Goal: Transaction & Acquisition: Purchase product/service

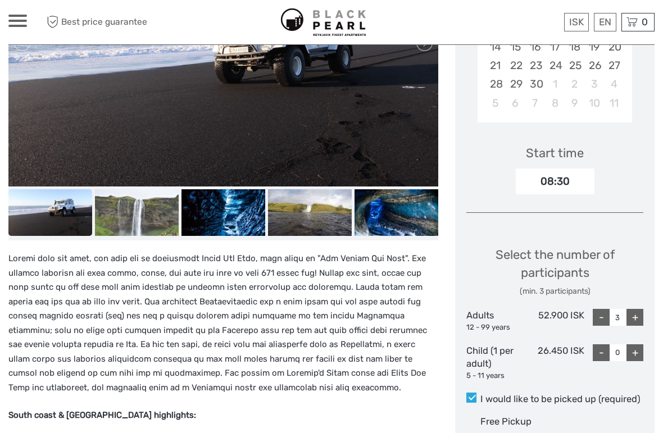
scroll to position [300, 0]
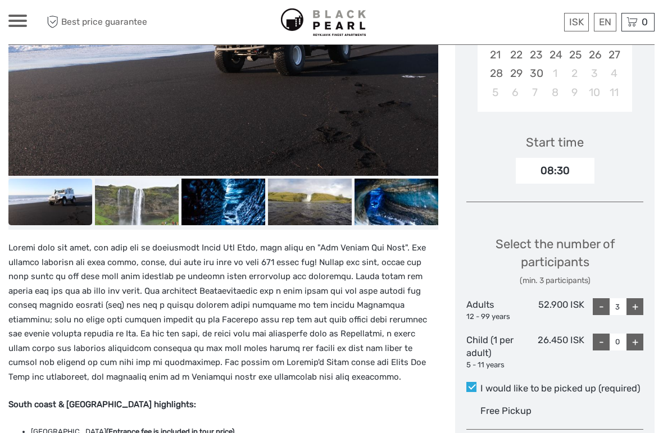
click at [598, 303] on div "-" at bounding box center [601, 306] width 17 height 17
type input "2"
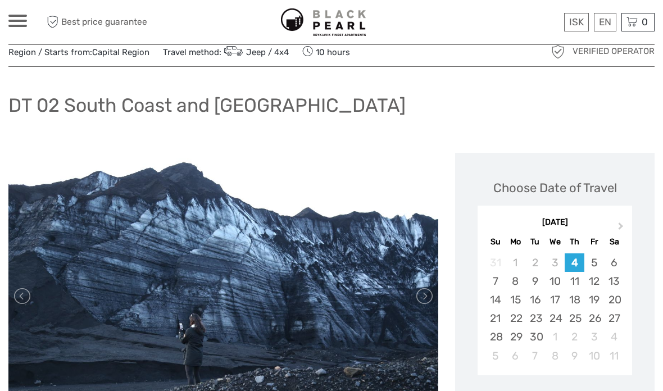
scroll to position [0, 0]
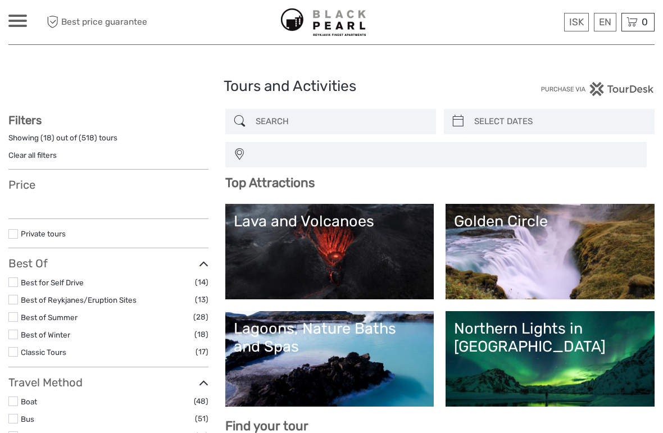
select select
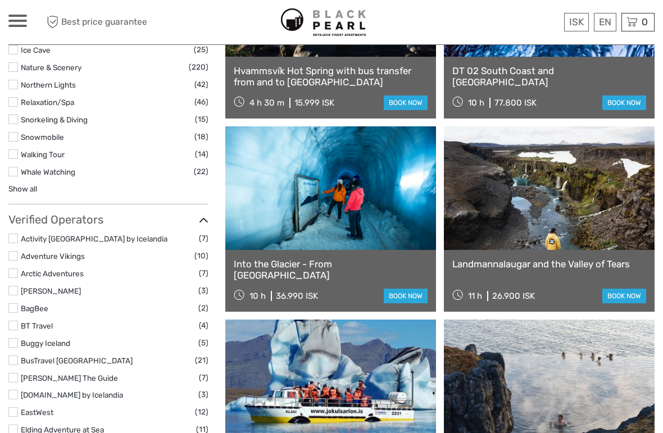
scroll to position [1092, 0]
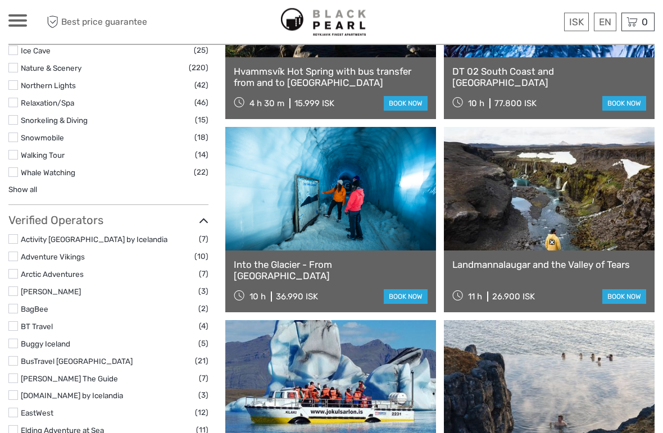
click at [596, 218] on link at bounding box center [549, 189] width 211 height 124
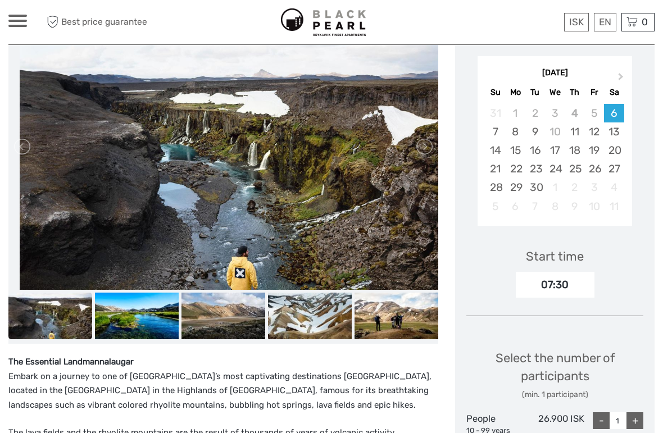
scroll to position [185, 0]
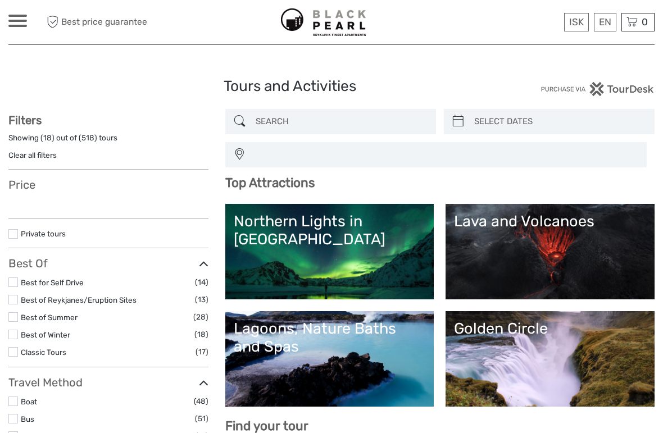
select select
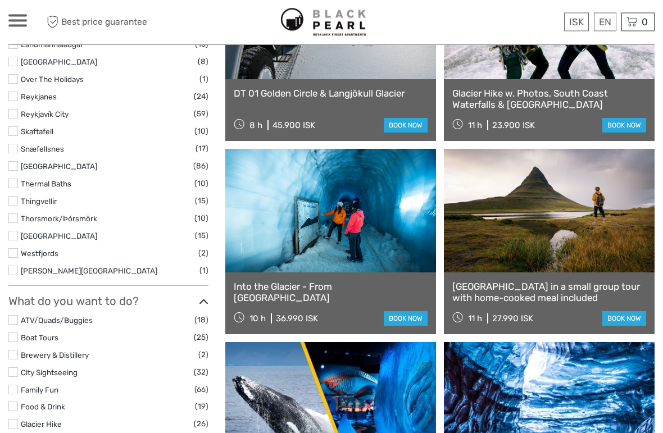
scroll to position [685, 0]
click at [552, 230] on link at bounding box center [549, 211] width 211 height 124
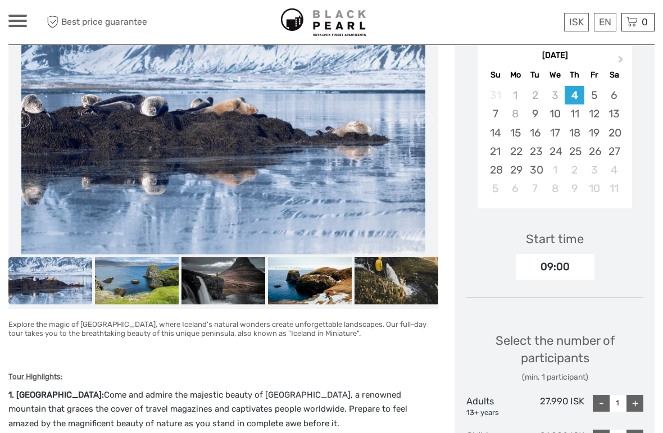
scroll to position [226, 0]
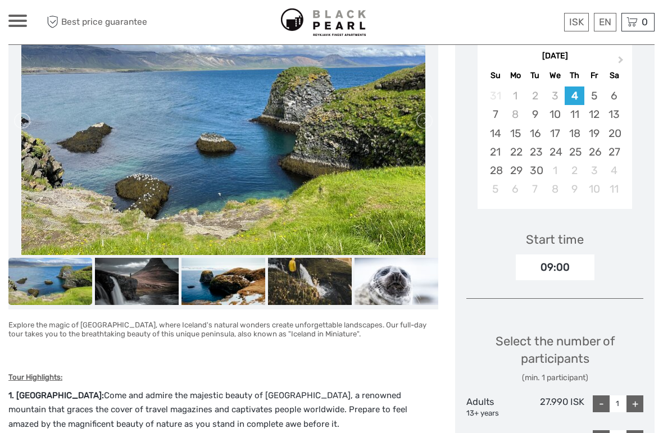
click at [613, 94] on div "6" at bounding box center [614, 95] width 20 height 19
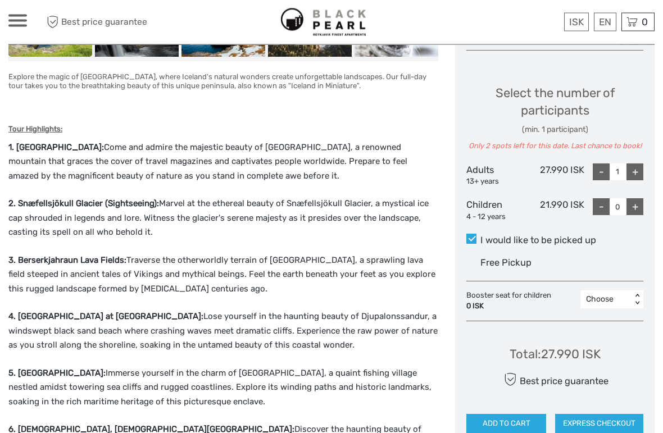
scroll to position [481, 0]
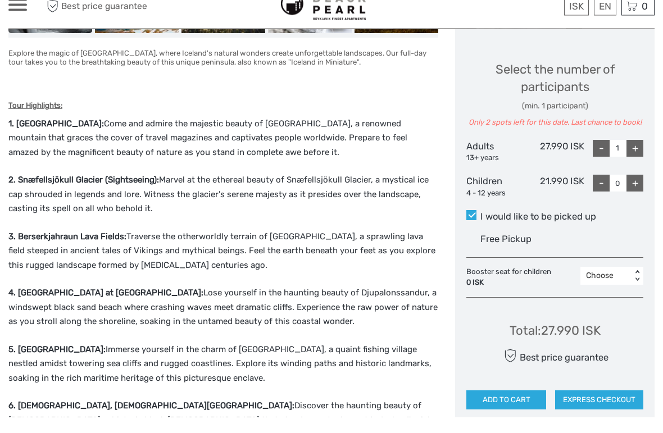
click at [634, 156] on div "+" at bounding box center [634, 164] width 17 height 17
type input "2"
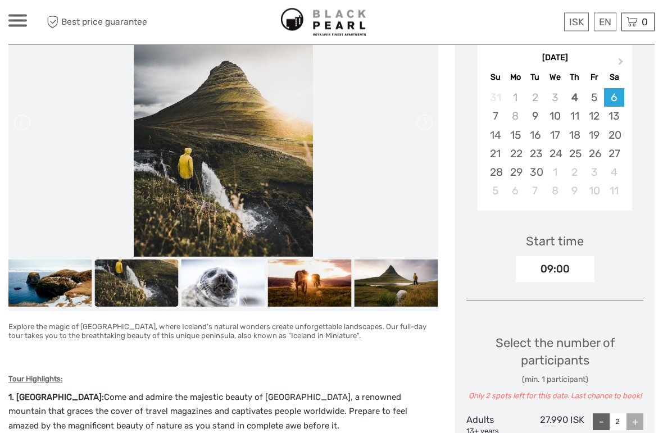
scroll to position [224, 0]
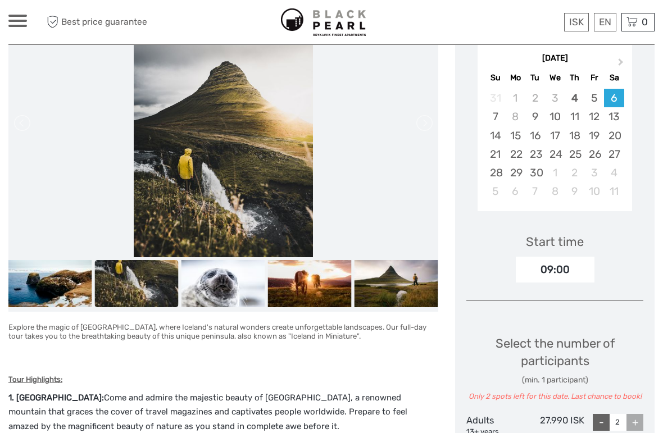
click at [492, 114] on div "7" at bounding box center [495, 116] width 20 height 19
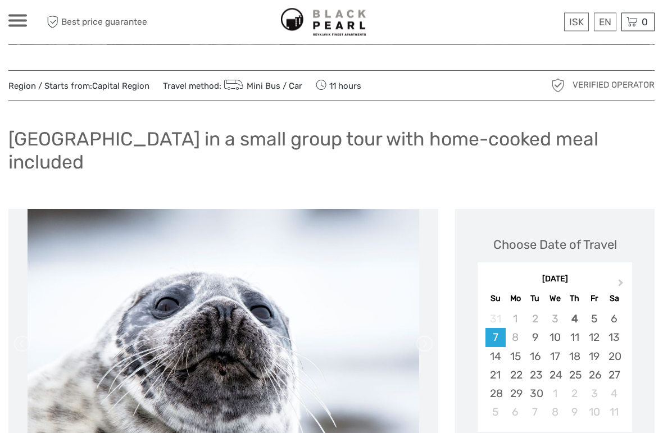
scroll to position [0, 0]
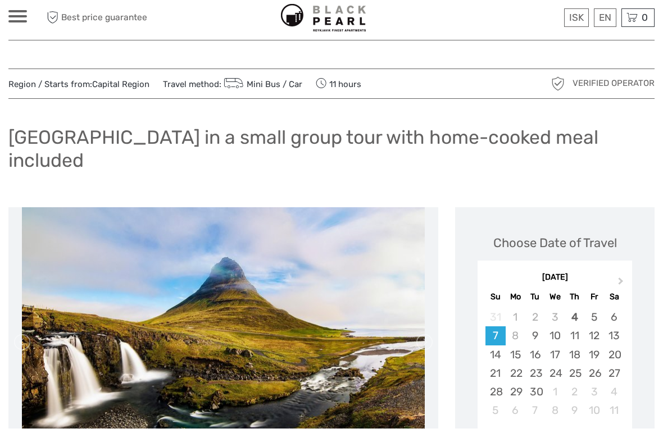
click at [610, 316] on div "6" at bounding box center [614, 321] width 20 height 19
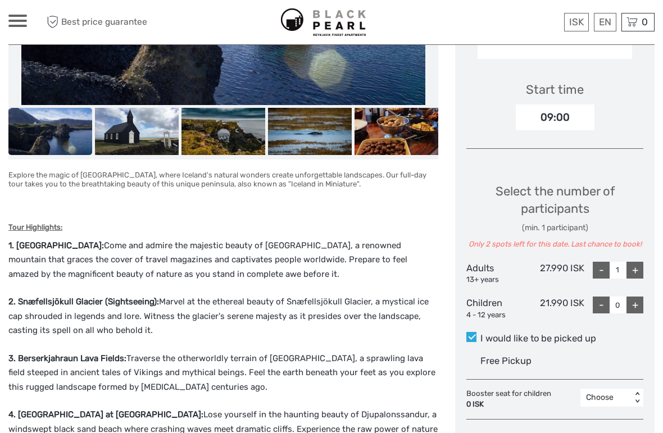
scroll to position [376, 0]
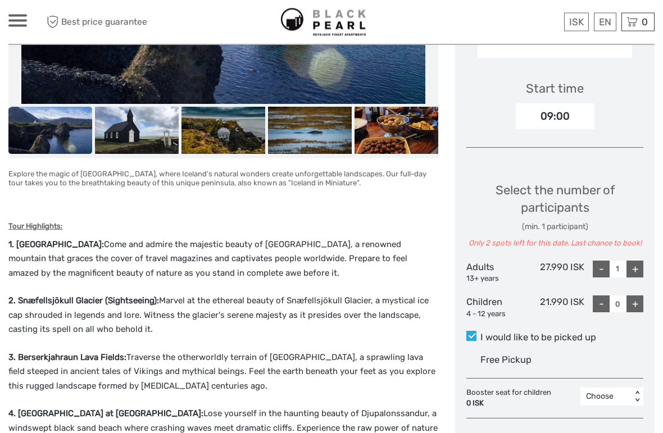
click at [630, 267] on div "+" at bounding box center [634, 269] width 17 height 17
type input "2"
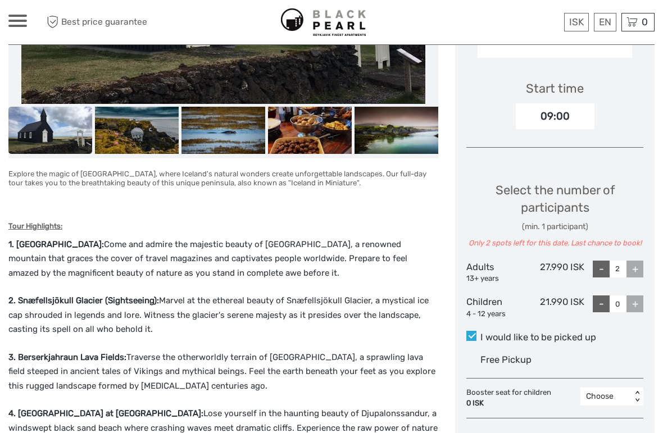
click at [635, 267] on div "+" at bounding box center [634, 269] width 17 height 17
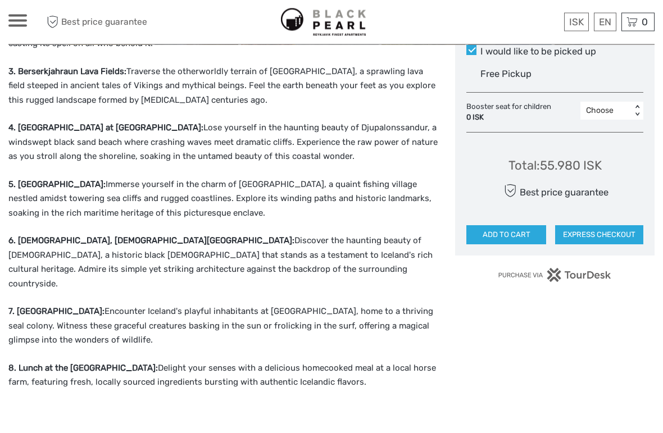
scroll to position [663, 0]
click at [583, 227] on button "EXPRESS CHECKOUT" at bounding box center [599, 234] width 88 height 19
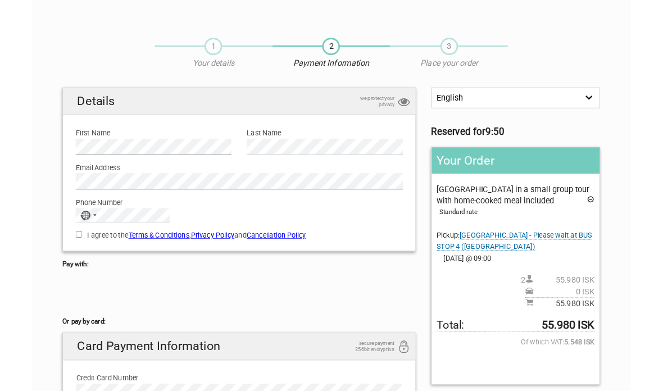
scroll to position [2, 0]
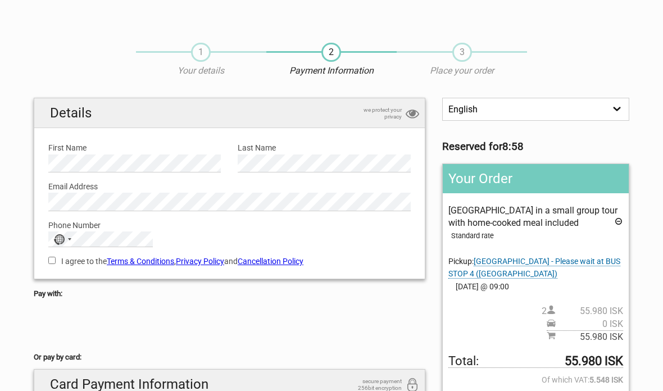
click at [67, 238] on div "No country selected" at bounding box center [62, 239] width 26 height 15
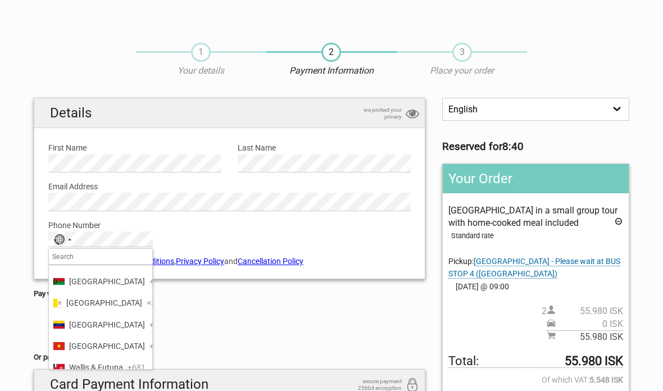
scroll to position [5228, 0]
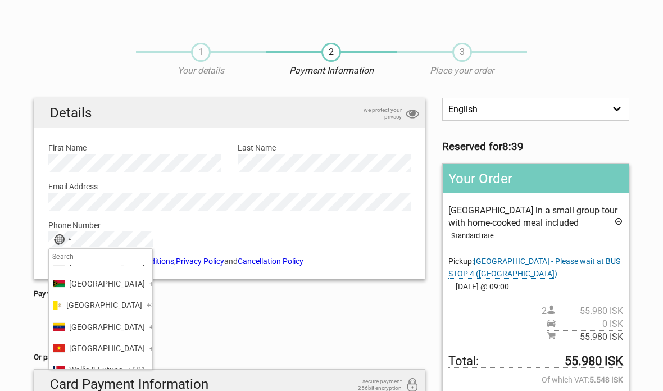
click at [103, 225] on span "[GEOGRAPHIC_DATA]" at bounding box center [107, 219] width 76 height 12
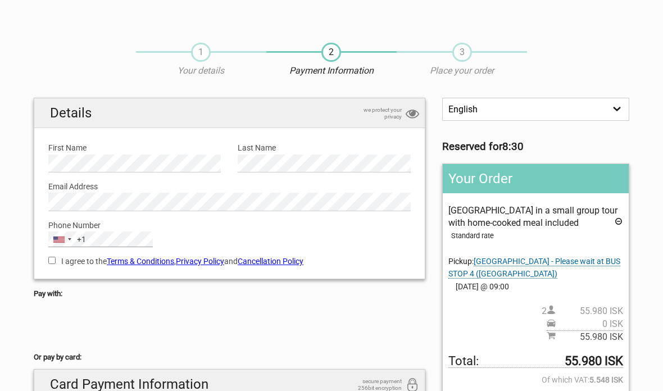
click at [53, 262] on input "I agree to the Terms & Conditions , Privacy Policy and Cancellation Policy" at bounding box center [51, 260] width 7 height 7
checkbox input "true"
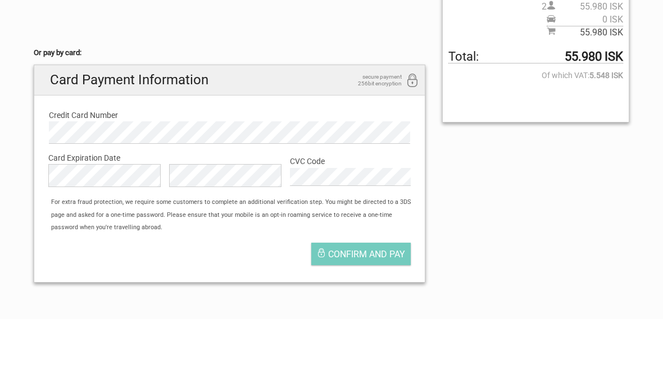
scroll to position [307, 0]
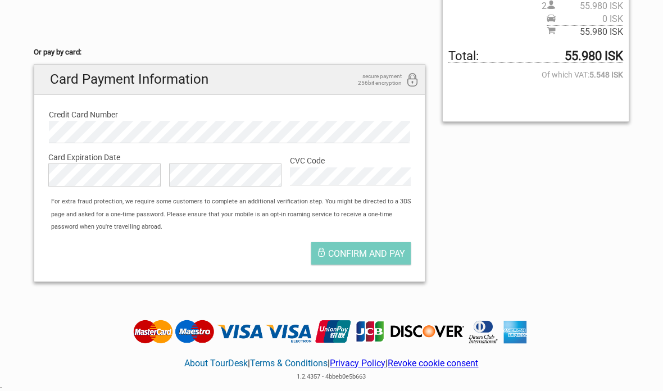
click at [335, 163] on label "CVC Code" at bounding box center [350, 160] width 121 height 12
click at [279, 242] on div "Confirm and pay" at bounding box center [229, 256] width 379 height 39
click at [393, 248] on span "Confirm and pay" at bounding box center [366, 253] width 77 height 11
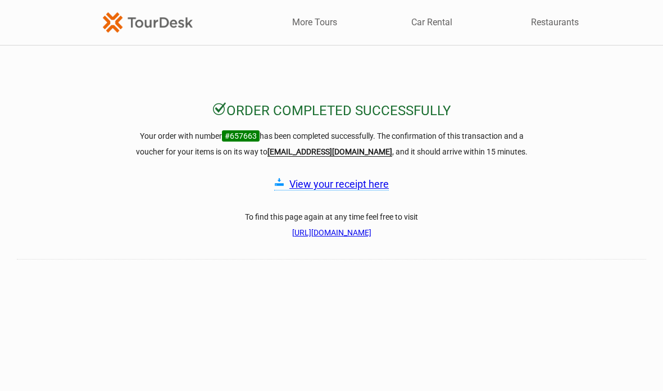
click at [347, 185] on link "View your receipt here" at bounding box center [338, 184] width 99 height 12
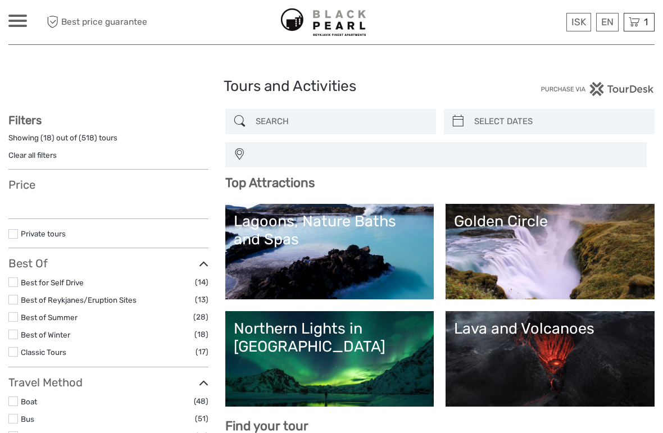
select select
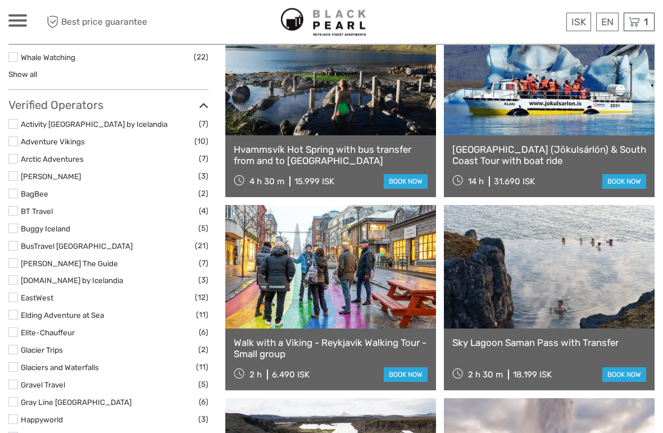
scroll to position [1209, 0]
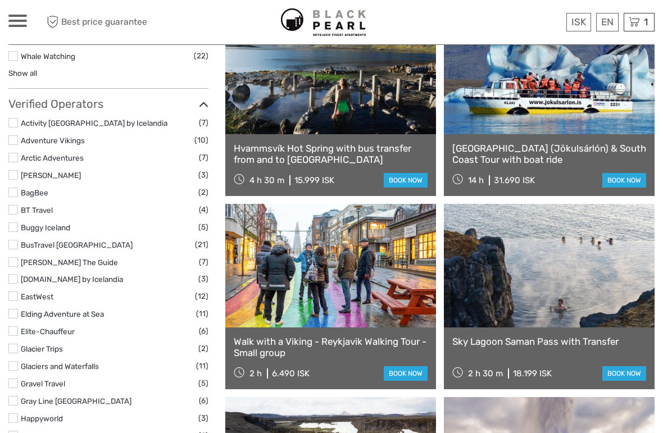
click at [609, 299] on link at bounding box center [549, 266] width 211 height 124
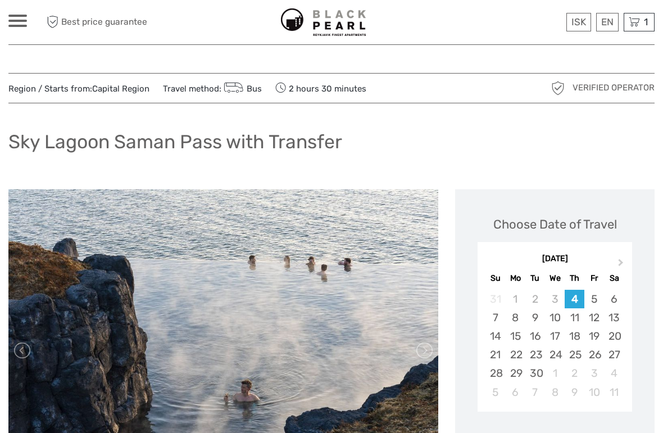
click at [495, 314] on div "7" at bounding box center [495, 317] width 20 height 19
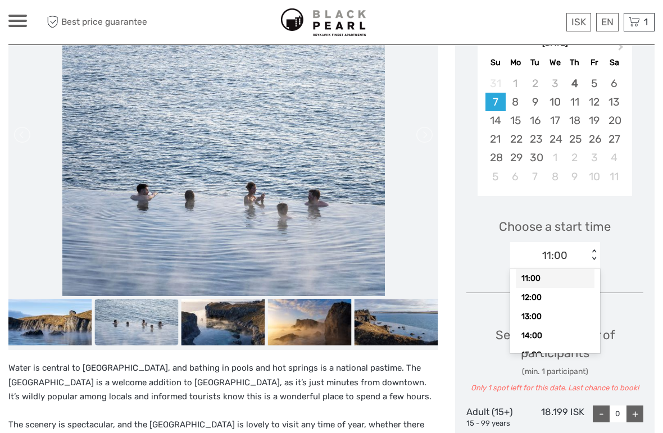
scroll to position [3, 0]
click at [567, 318] on div "13:00" at bounding box center [555, 324] width 79 height 19
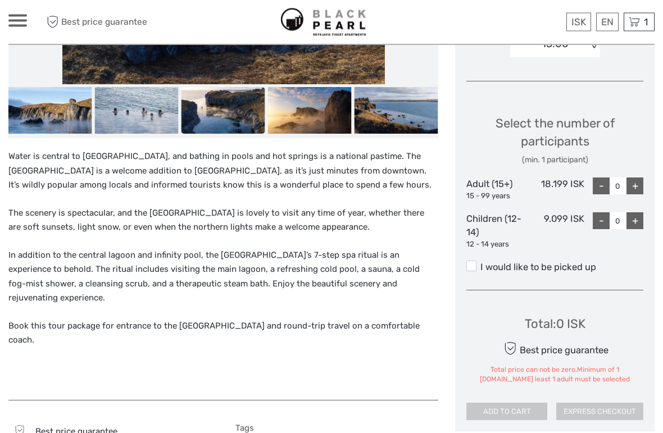
scroll to position [428, 0]
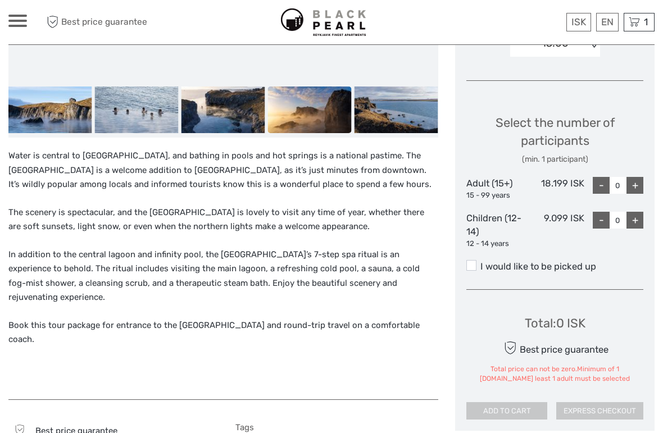
click at [639, 180] on div "+" at bounding box center [634, 185] width 17 height 17
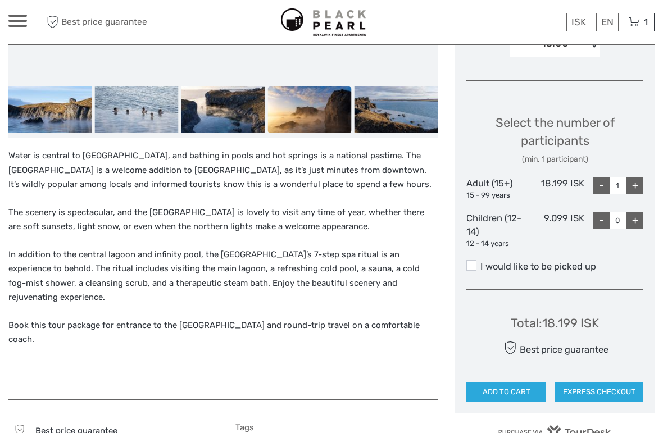
click at [637, 183] on div "+" at bounding box center [634, 185] width 17 height 17
type input "2"
click at [471, 263] on span at bounding box center [471, 265] width 10 height 10
click at [480, 262] on input "I would like to be picked up" at bounding box center [480, 262] width 0 height 0
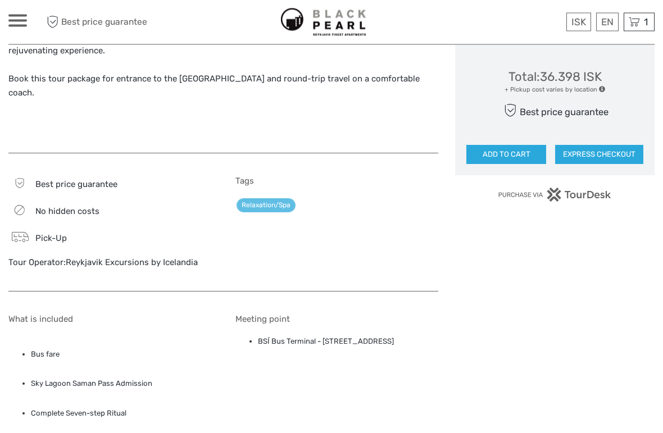
scroll to position [675, 0]
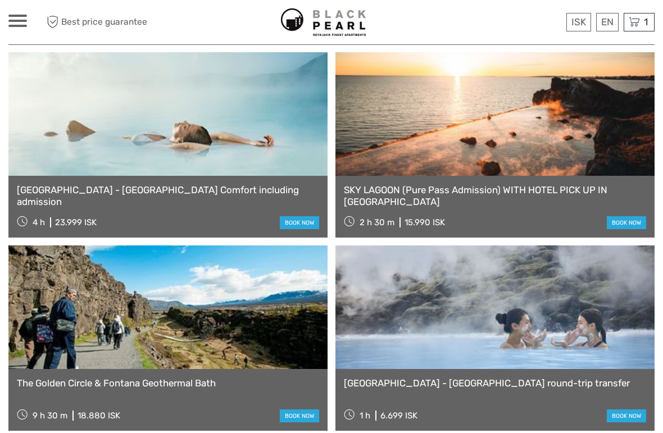
scroll to position [1412, 0]
